Goal: Task Accomplishment & Management: Use online tool/utility

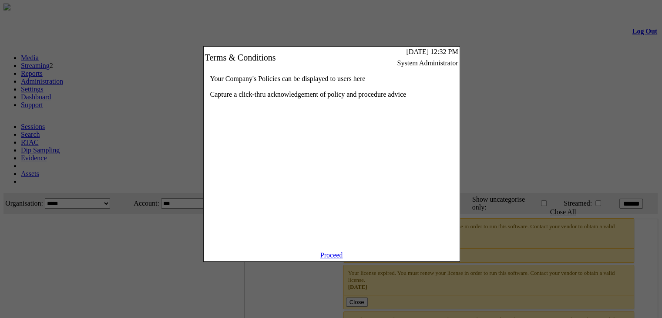
click at [338, 259] on link "Proceed" at bounding box center [332, 254] width 23 height 7
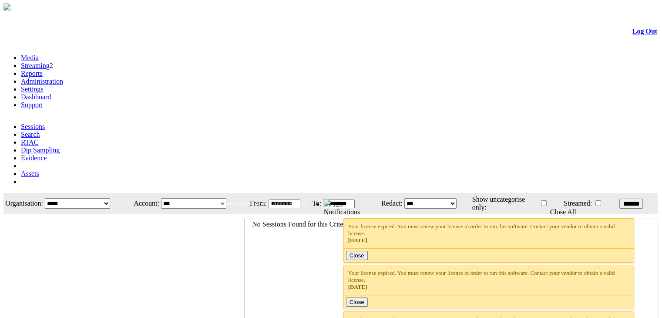
click at [63, 78] on link "Administration" at bounding box center [42, 81] width 42 height 7
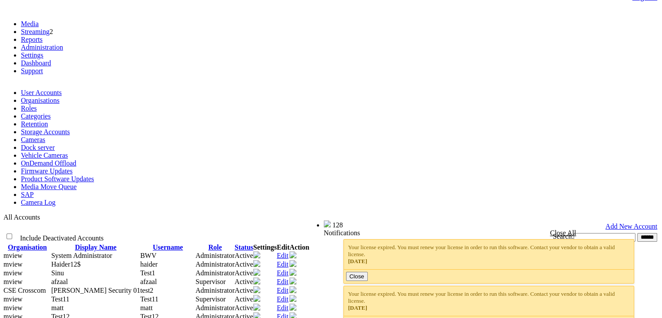
scroll to position [37, 0]
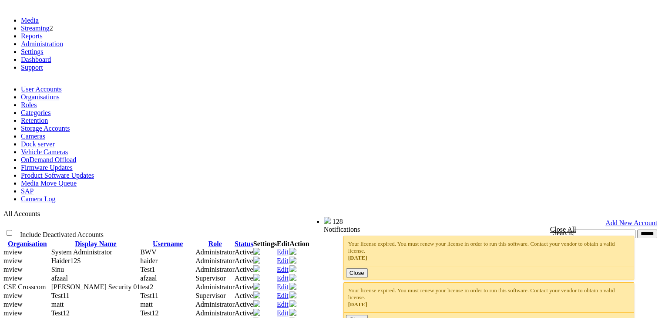
click at [94, 172] on link "Product Software Updates" at bounding box center [57, 175] width 73 height 7
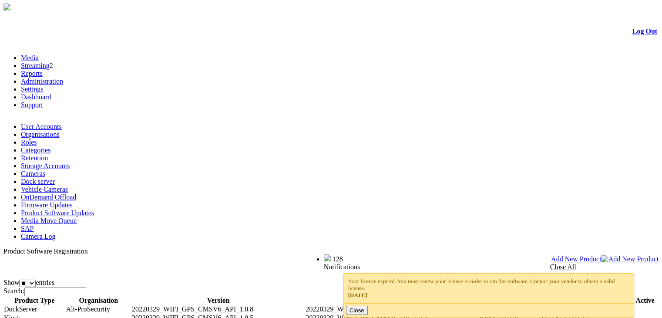
click at [602, 255] on span "Add New Product" at bounding box center [576, 258] width 51 height 7
